Goal: Transaction & Acquisition: Purchase product/service

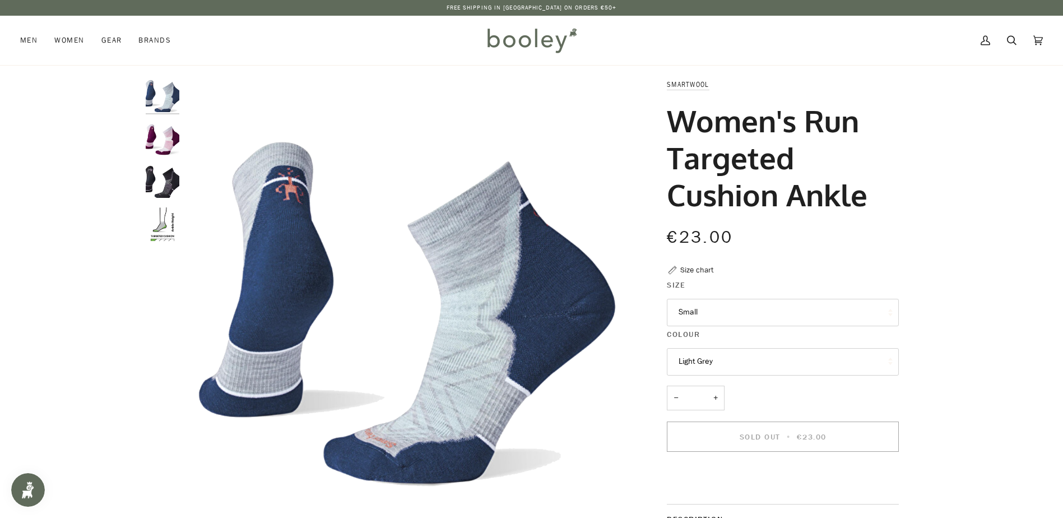
click at [692, 316] on button "Small" at bounding box center [783, 312] width 232 height 27
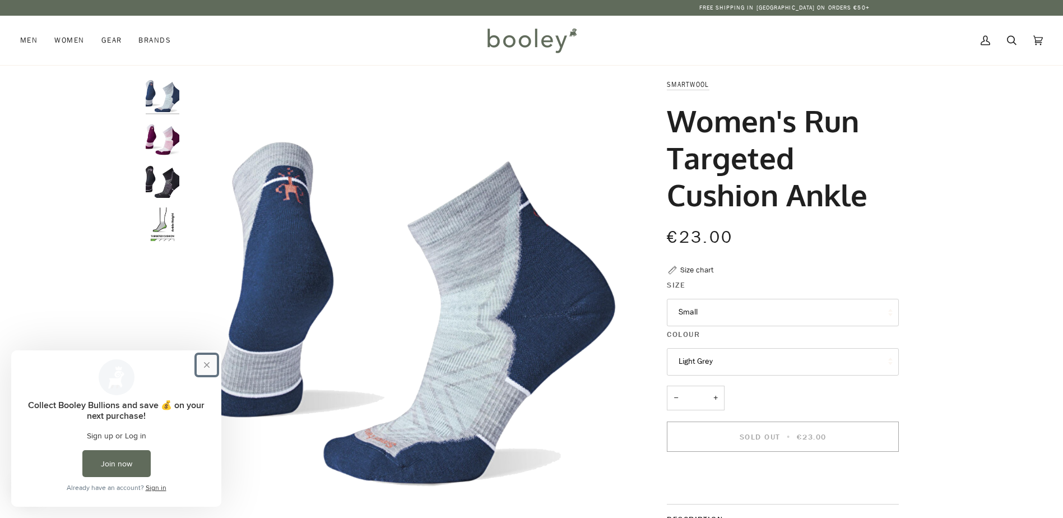
click at [209, 364] on button "Close prompt" at bounding box center [207, 365] width 20 height 20
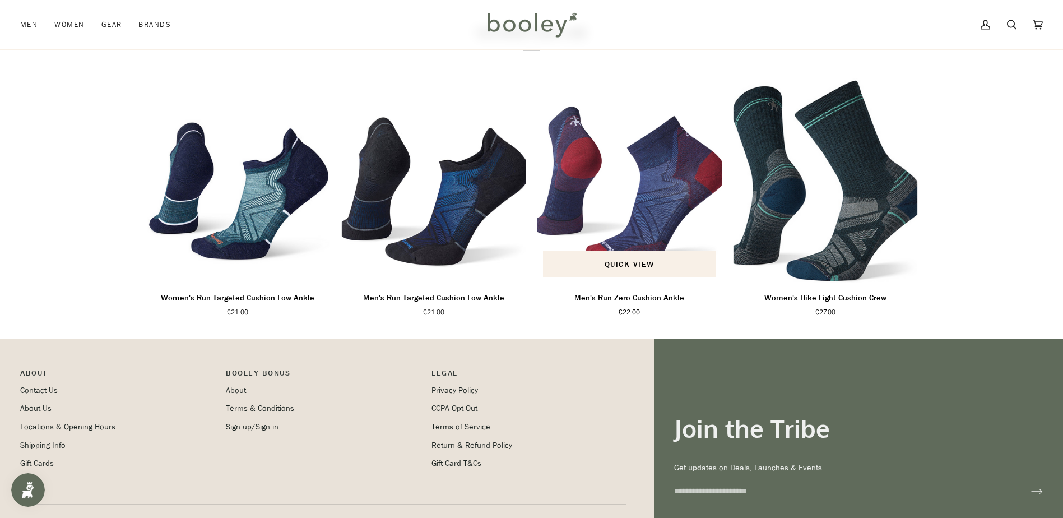
scroll to position [677, 0]
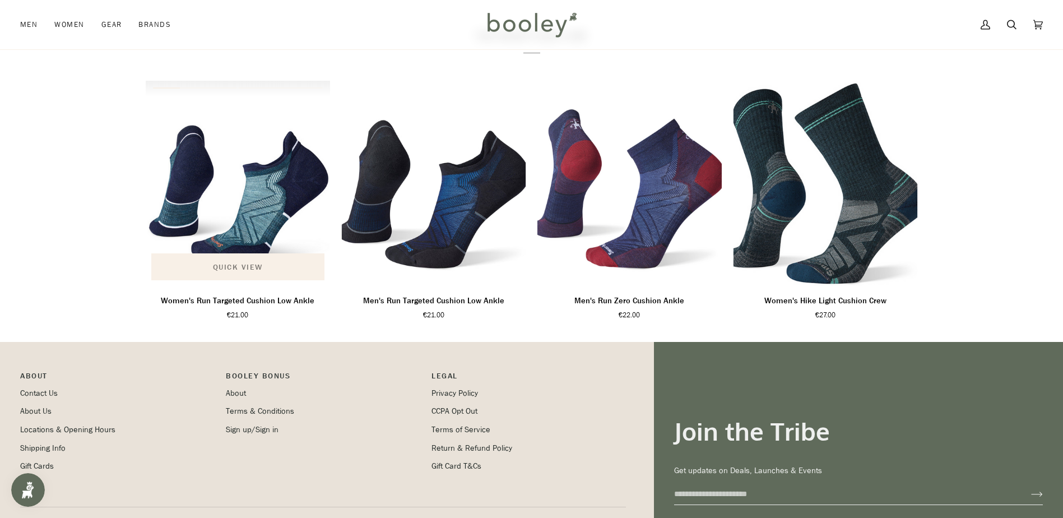
click at [240, 273] on span "Quick view" at bounding box center [238, 267] width 50 height 12
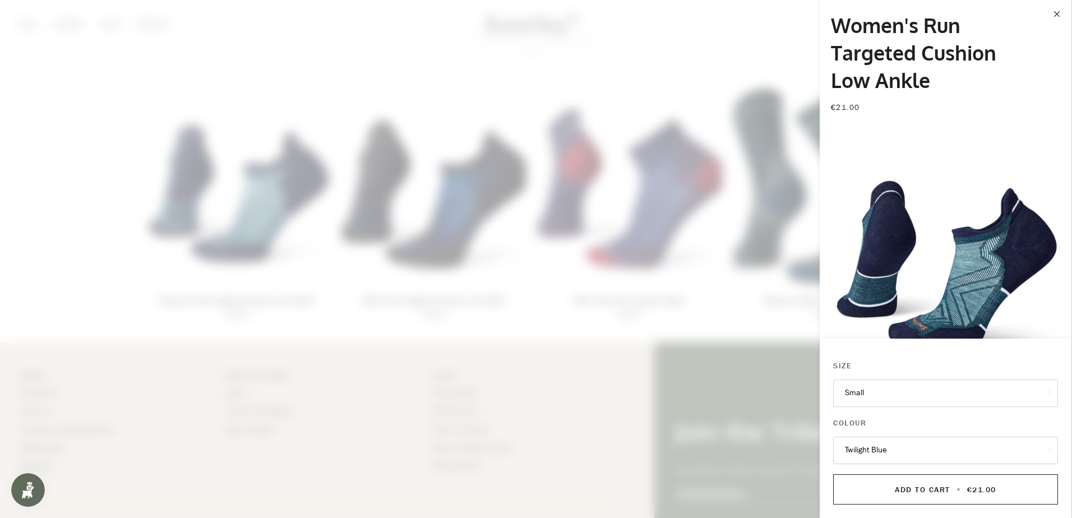
click at [239, 276] on span at bounding box center [536, 259] width 1072 height 518
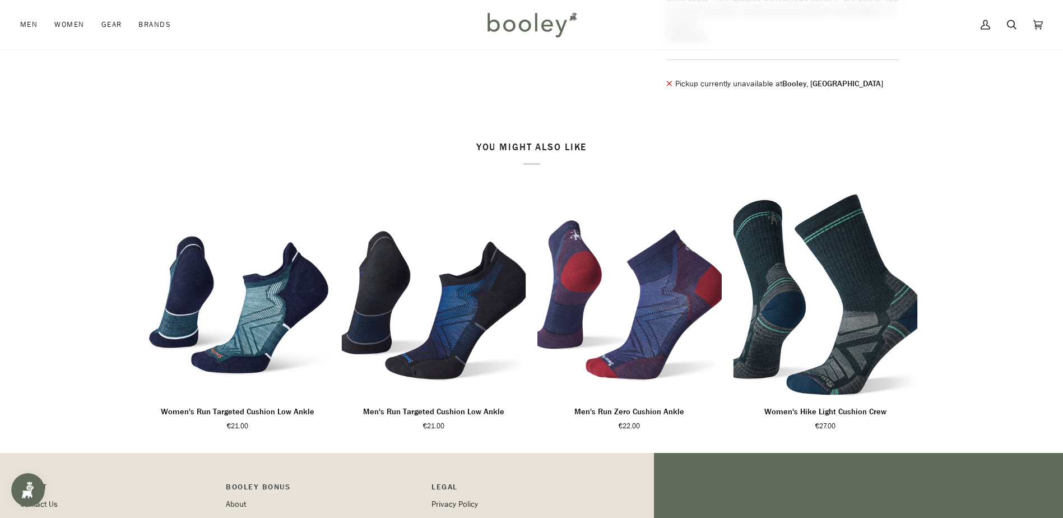
scroll to position [570, 0]
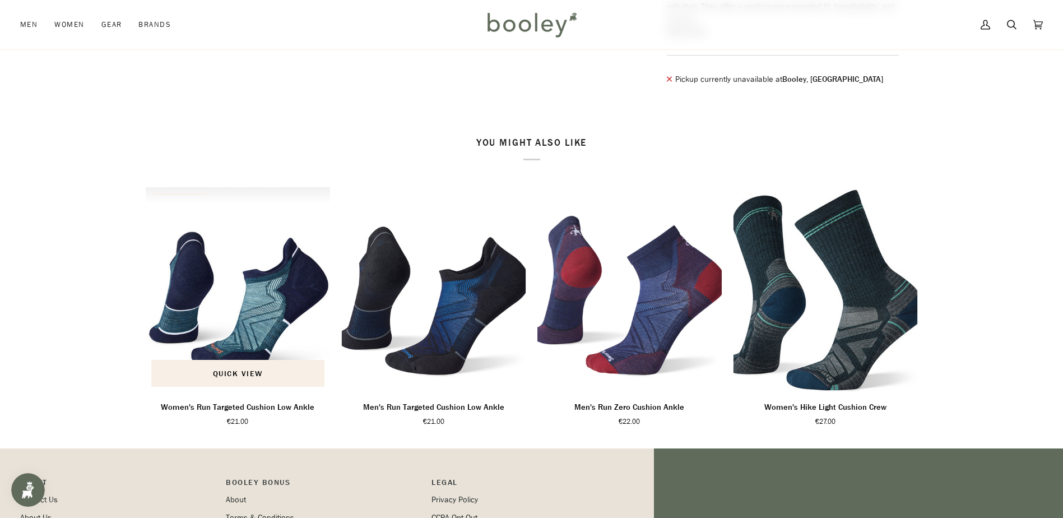
click at [239, 353] on img "Women's Run Targeted Cushion Low Ankle" at bounding box center [238, 289] width 185 height 205
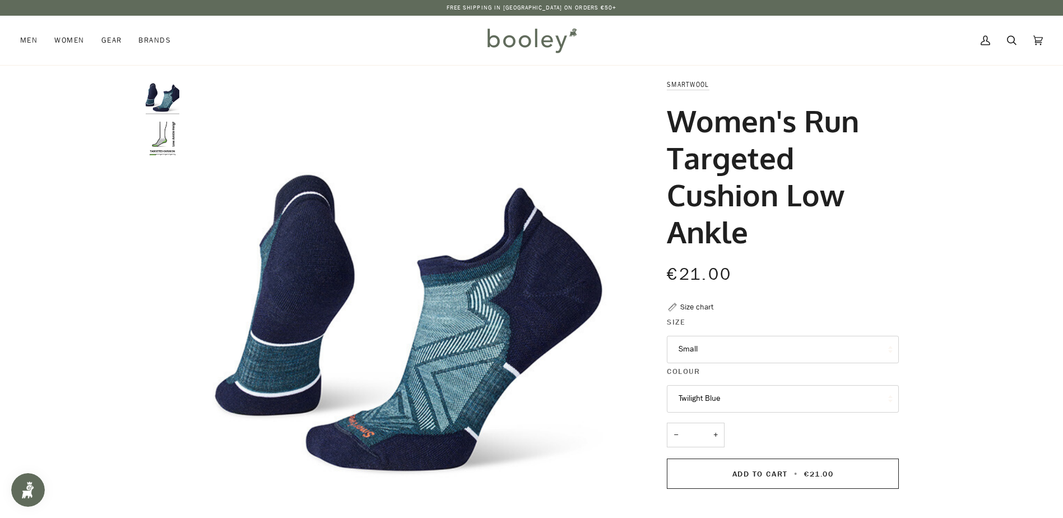
click at [162, 81] on img "Smartwool Women's Run Targeted Cushion Low Ankle Twilight Blue - Booley Galway" at bounding box center [163, 95] width 34 height 34
click at [793, 400] on button "Twilight Blue" at bounding box center [783, 398] width 232 height 27
click at [862, 341] on button "Small" at bounding box center [783, 349] width 232 height 27
click at [702, 306] on div "Size chart" at bounding box center [697, 307] width 33 height 12
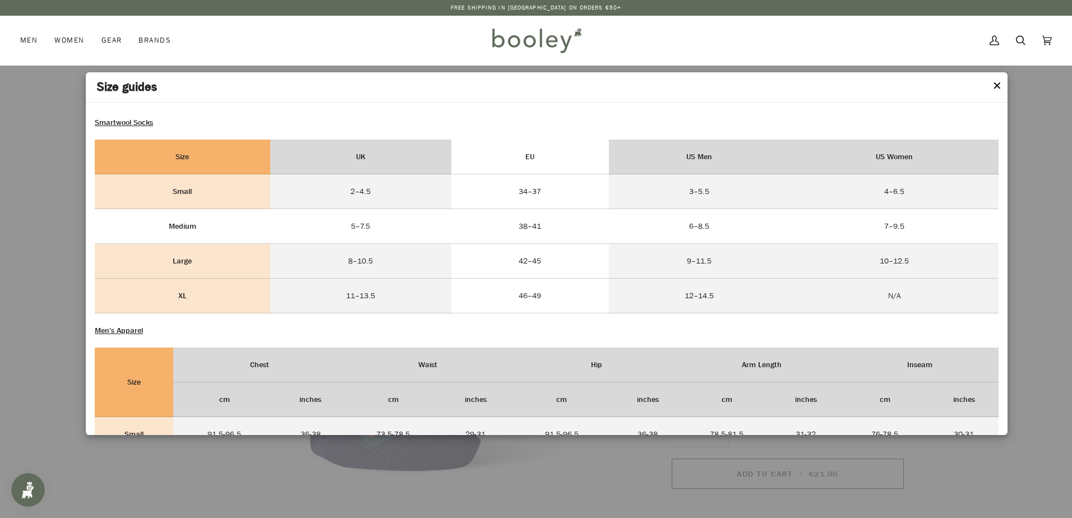
click at [494, 232] on td "38–41" at bounding box center [530, 226] width 158 height 35
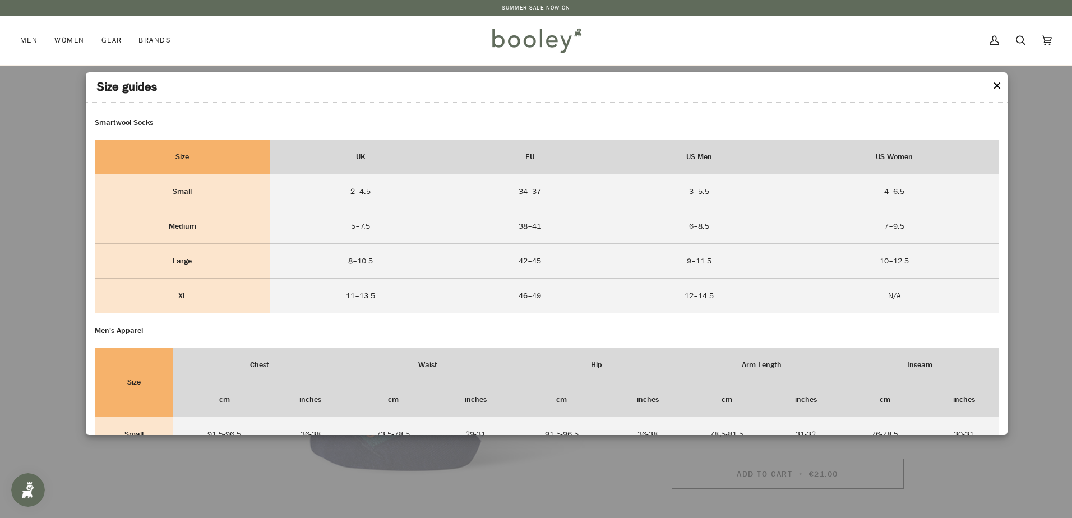
click at [998, 85] on button "✕" at bounding box center [997, 86] width 10 height 17
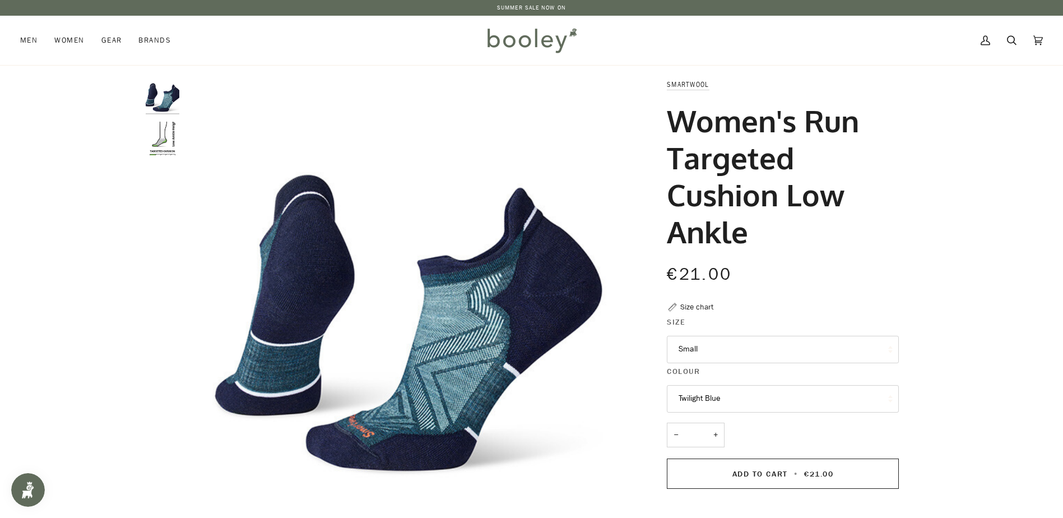
click at [862, 399] on button "Twilight Blue" at bounding box center [783, 398] width 232 height 27
click at [861, 350] on button "Small" at bounding box center [783, 349] width 232 height 27
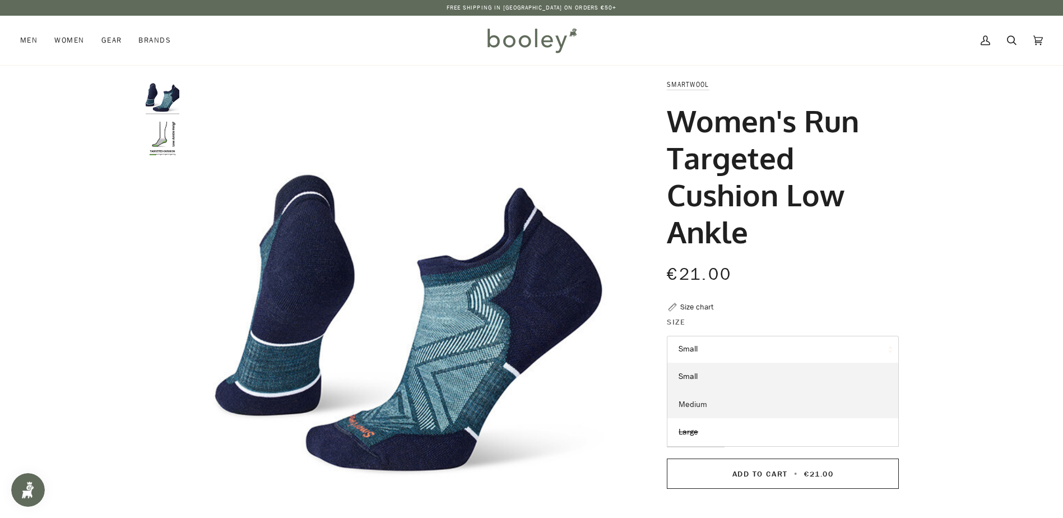
click at [710, 403] on link "Medium" at bounding box center [783, 405] width 231 height 28
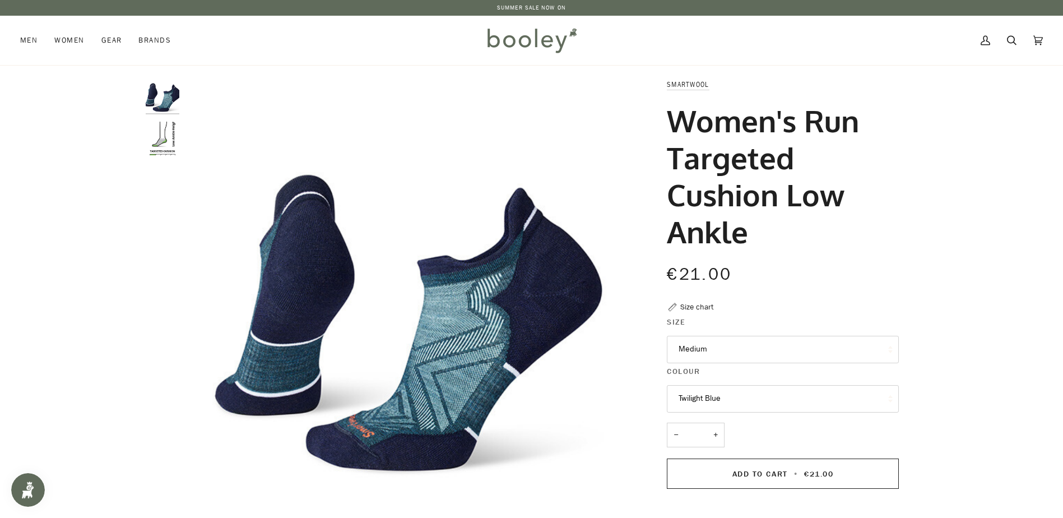
click at [171, 151] on img "Smartwool Women's Run Targeted Cushion Low Ankle - Booley Galway" at bounding box center [163, 139] width 34 height 34
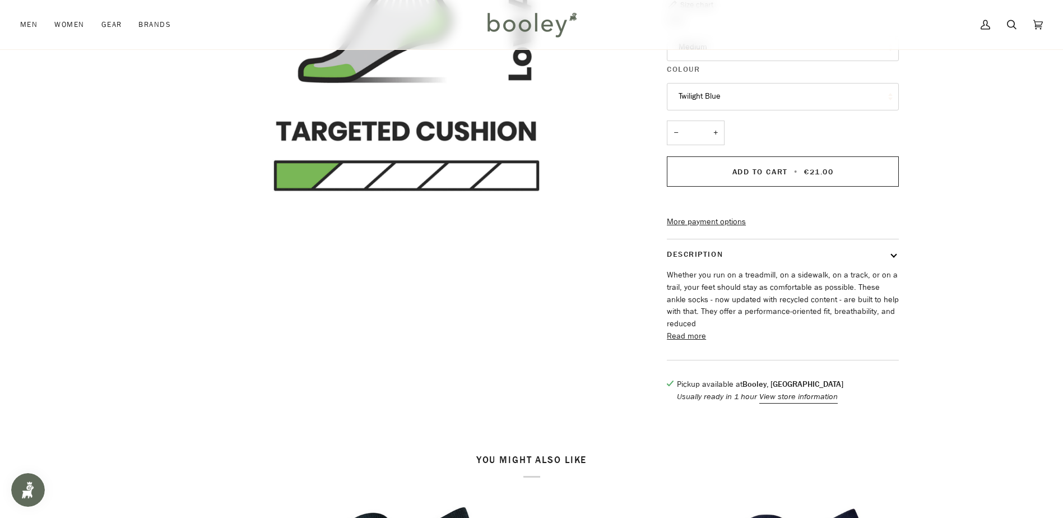
scroll to position [318, 0]
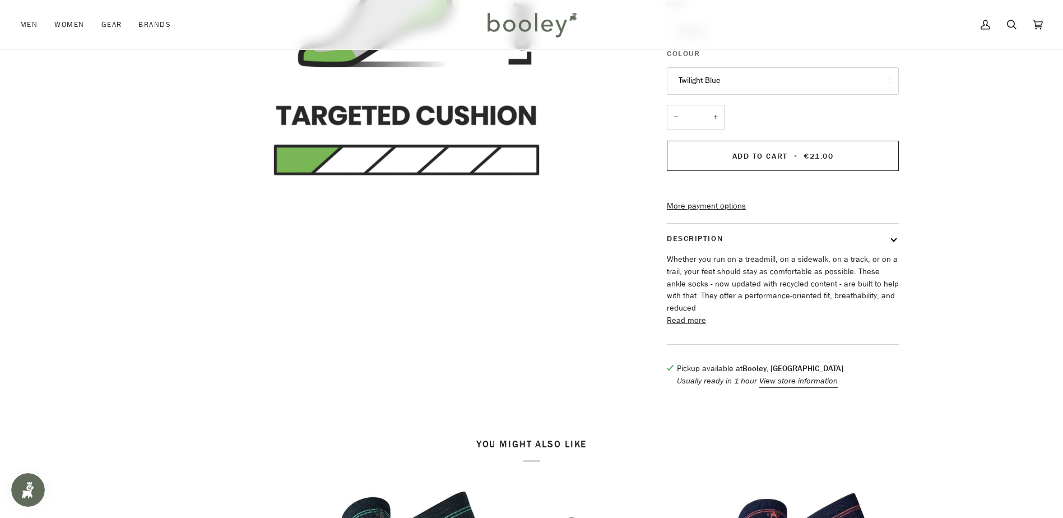
click at [681, 327] on button "Read more" at bounding box center [686, 320] width 39 height 12
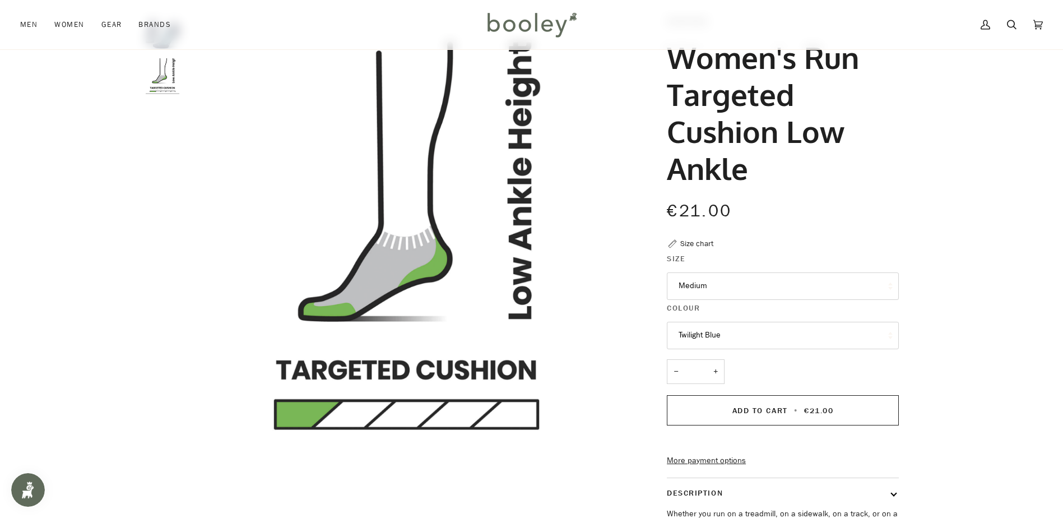
scroll to position [67, 0]
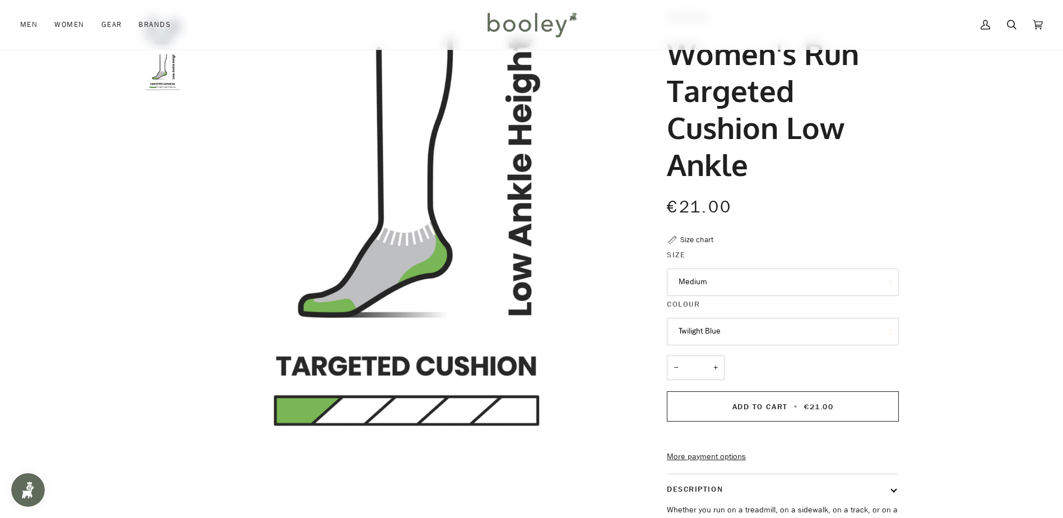
click at [718, 367] on button "+" at bounding box center [716, 367] width 18 height 25
type input "*"
click at [739, 404] on span "Add to Cart" at bounding box center [760, 406] width 55 height 11
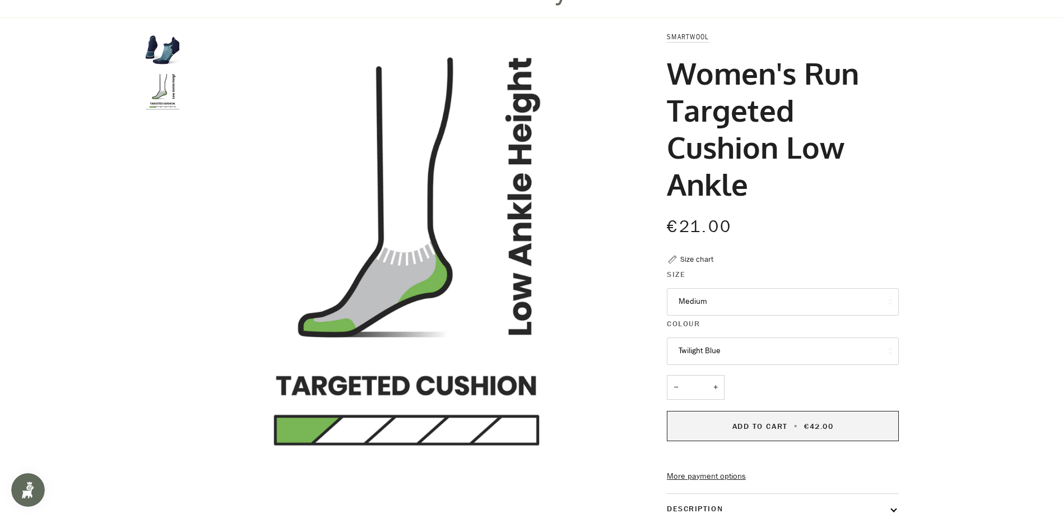
scroll to position [0, 0]
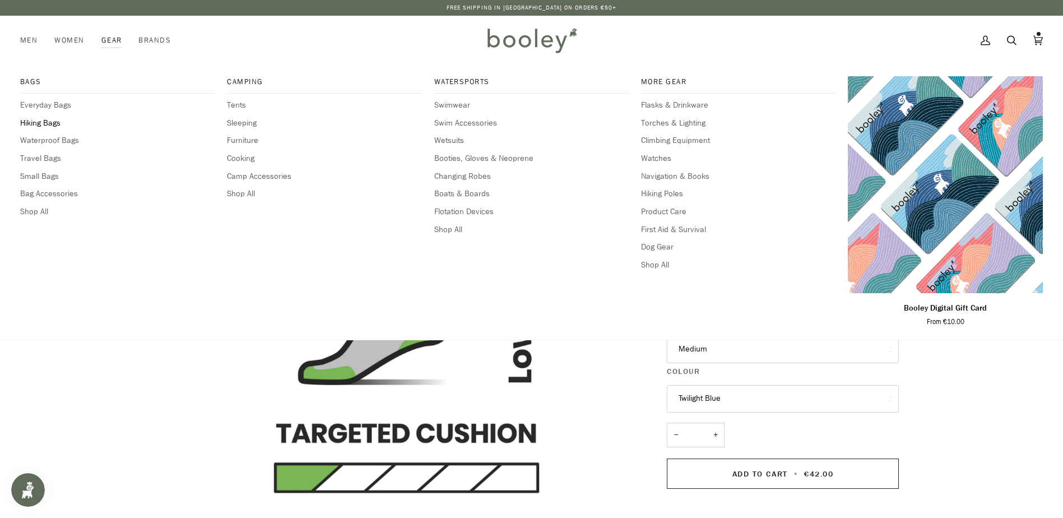
click at [36, 125] on span "Hiking Bags" at bounding box center [117, 123] width 195 height 12
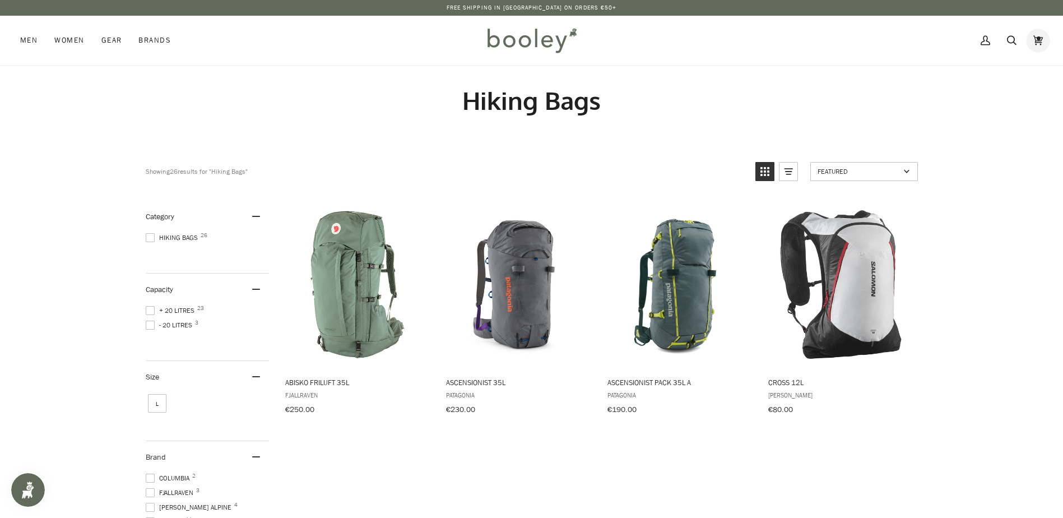
click at [1045, 36] on link "Cart €42.00 (2)" at bounding box center [1038, 40] width 26 height 49
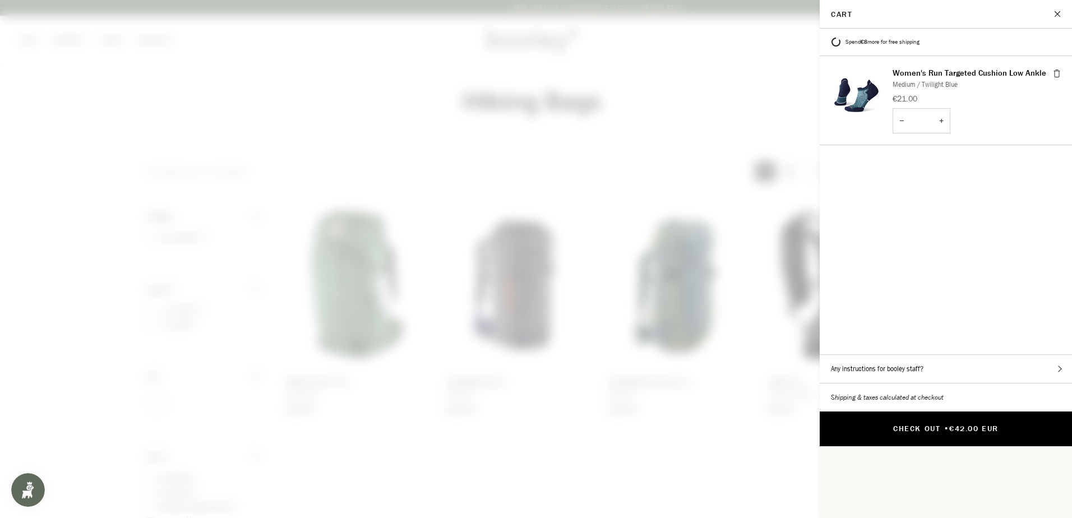
click at [912, 411] on button "Check Out • €42.00 EUR" at bounding box center [946, 428] width 252 height 35
